Goal: Task Accomplishment & Management: Manage account settings

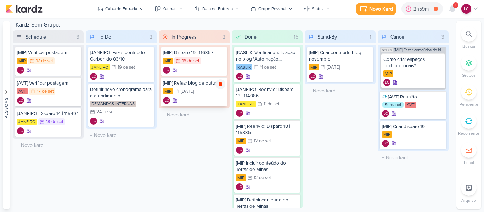
click at [216, 86] on div at bounding box center [220, 84] width 10 height 10
click at [453, 7] on div "1" at bounding box center [456, 5] width 6 height 6
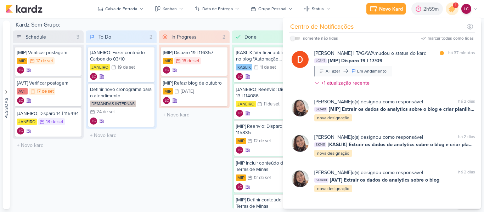
click at [158, 159] on div "Schedule 3 Mover Para Esquerda Mover Para Direita [GEOGRAPHIC_DATA] [MIP] Verif…" at bounding box center [233, 119] width 441 height 178
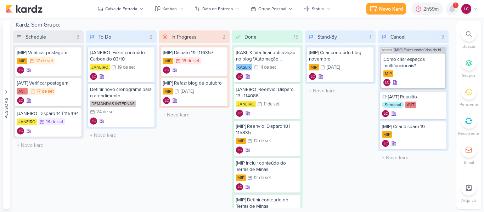
click at [454, 11] on icon at bounding box center [452, 9] width 8 height 8
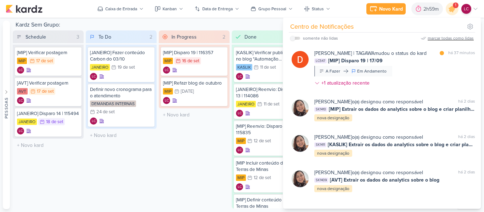
click at [437, 39] on div "marcar todas como lidas" at bounding box center [450, 38] width 46 height 6
click at [171, 181] on div "In Progress 2 Mover Para Esquerda Mover Para Direita [GEOGRAPHIC_DATA] [MIP] Di…" at bounding box center [194, 119] width 71 height 178
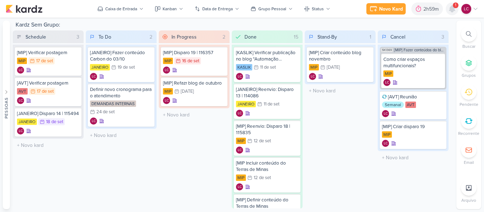
click at [452, 6] on icon at bounding box center [452, 9] width 6 height 6
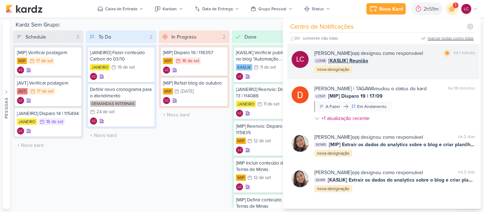
click at [340, 59] on span "[KASLIK] Reunião" at bounding box center [348, 60] width 40 height 7
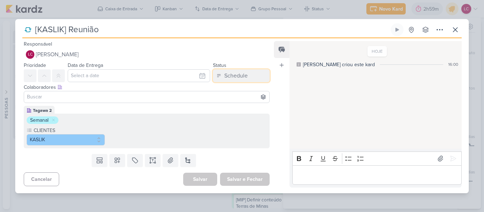
click at [254, 73] on button "Schedule" at bounding box center [241, 75] width 57 height 13
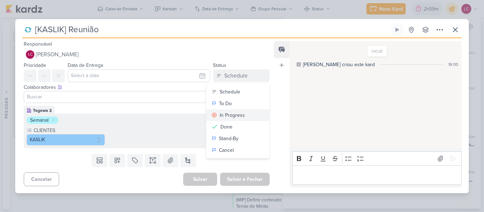
click at [240, 112] on div "In Progress" at bounding box center [232, 115] width 25 height 7
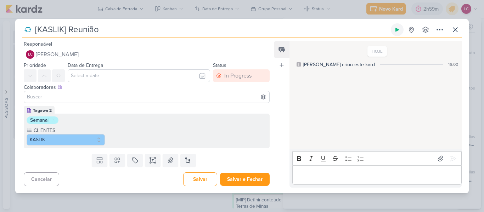
click at [400, 27] on button at bounding box center [397, 29] width 13 height 13
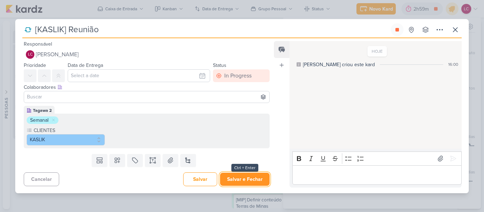
click at [241, 179] on button "Salvar e Fechar" at bounding box center [245, 179] width 50 height 13
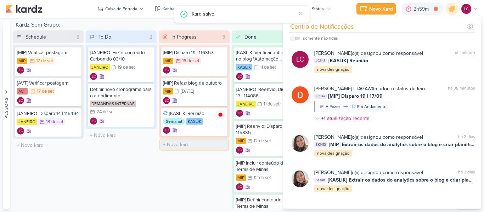
click at [211, 145] on input "text" at bounding box center [194, 145] width 68 height 10
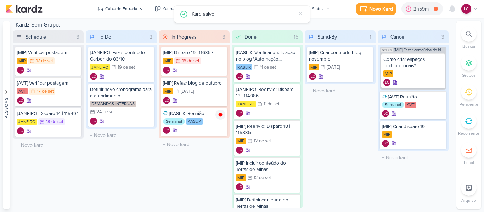
click at [212, 166] on div "In Progress 3 Mover Para Esquerda Mover Para Direita [GEOGRAPHIC_DATA] [MIP] Di…" at bounding box center [194, 119] width 71 height 178
